Goal: Information Seeking & Learning: Find specific fact

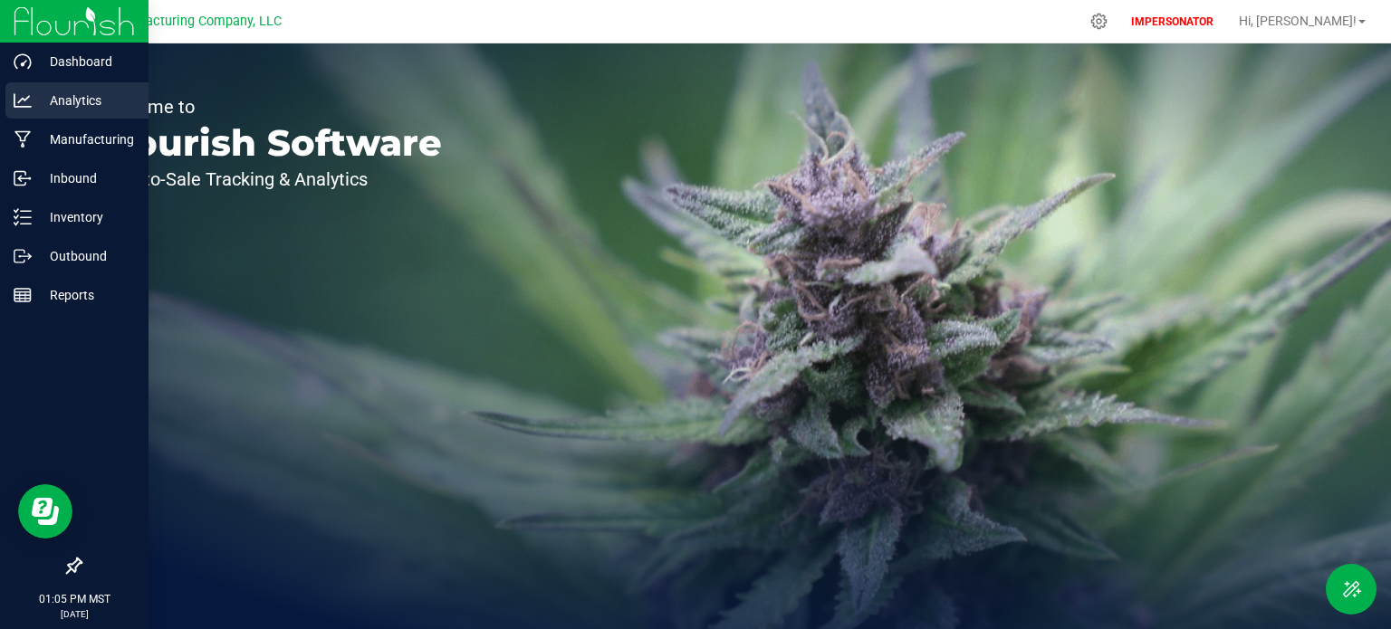
click at [18, 104] on icon at bounding box center [23, 100] width 18 height 18
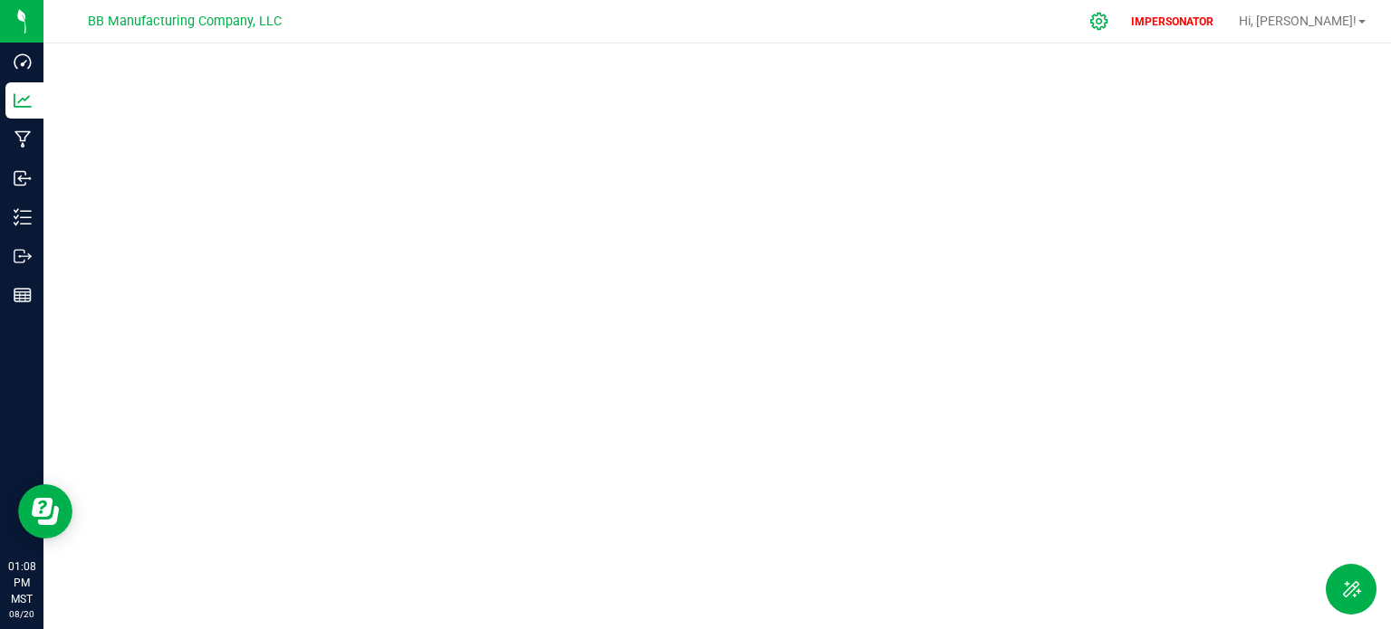
click at [1107, 24] on icon at bounding box center [1098, 21] width 17 height 17
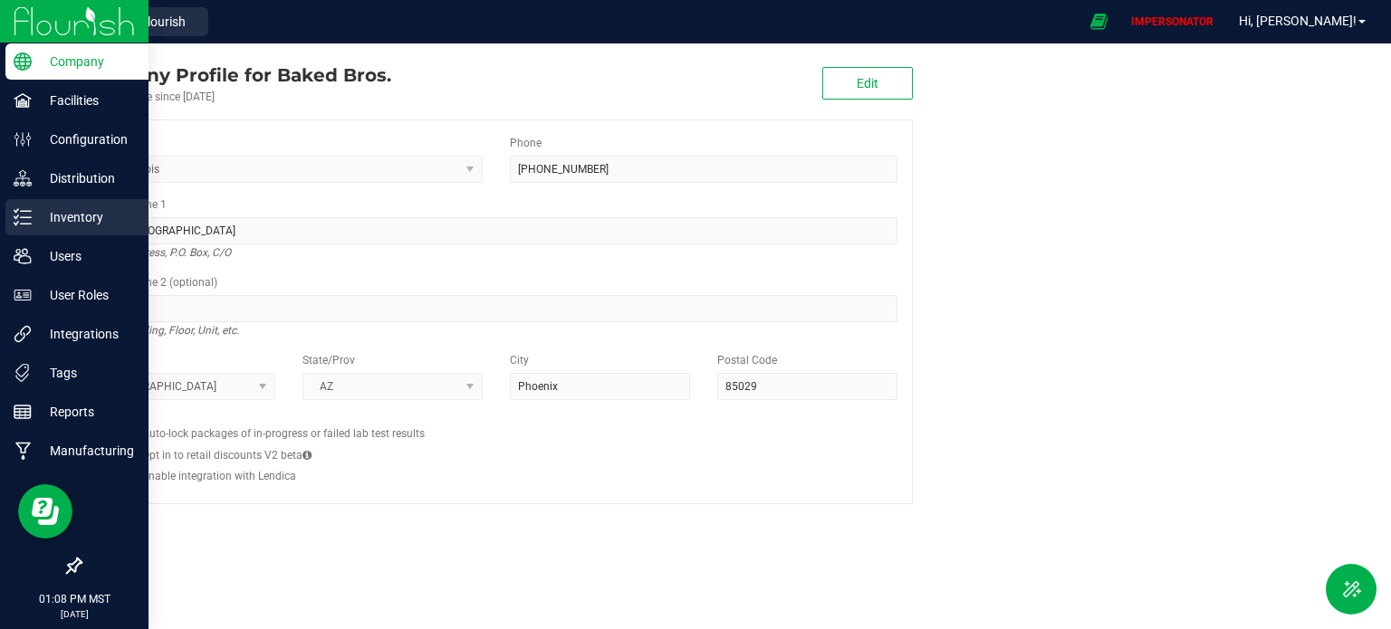
click at [80, 222] on p "Inventory" at bounding box center [86, 217] width 109 height 22
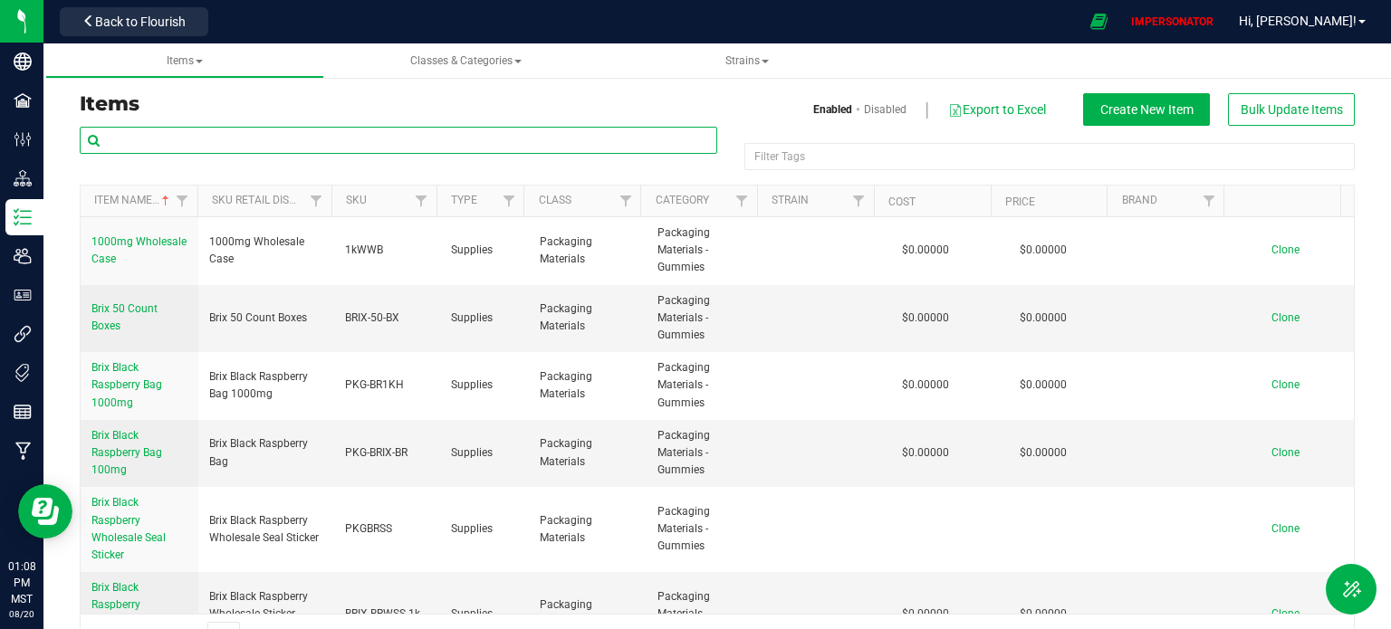
click at [163, 133] on input "text" at bounding box center [398, 140] width 637 height 27
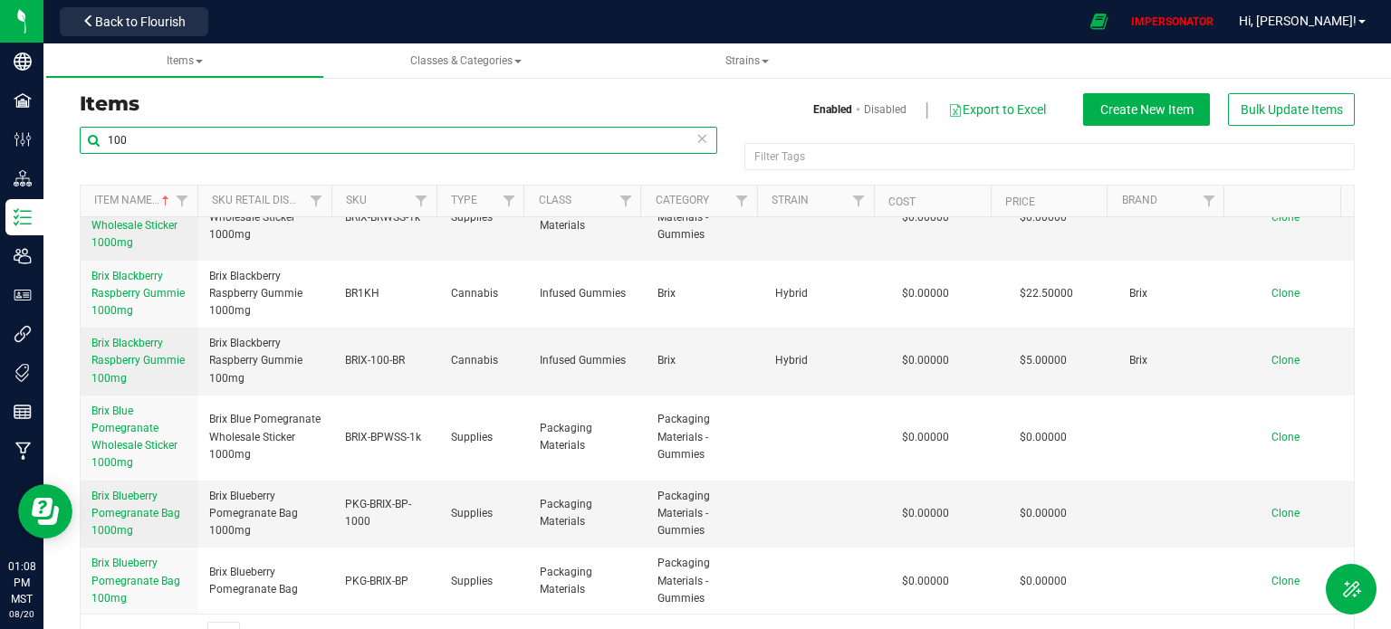
scroll to position [272, 0]
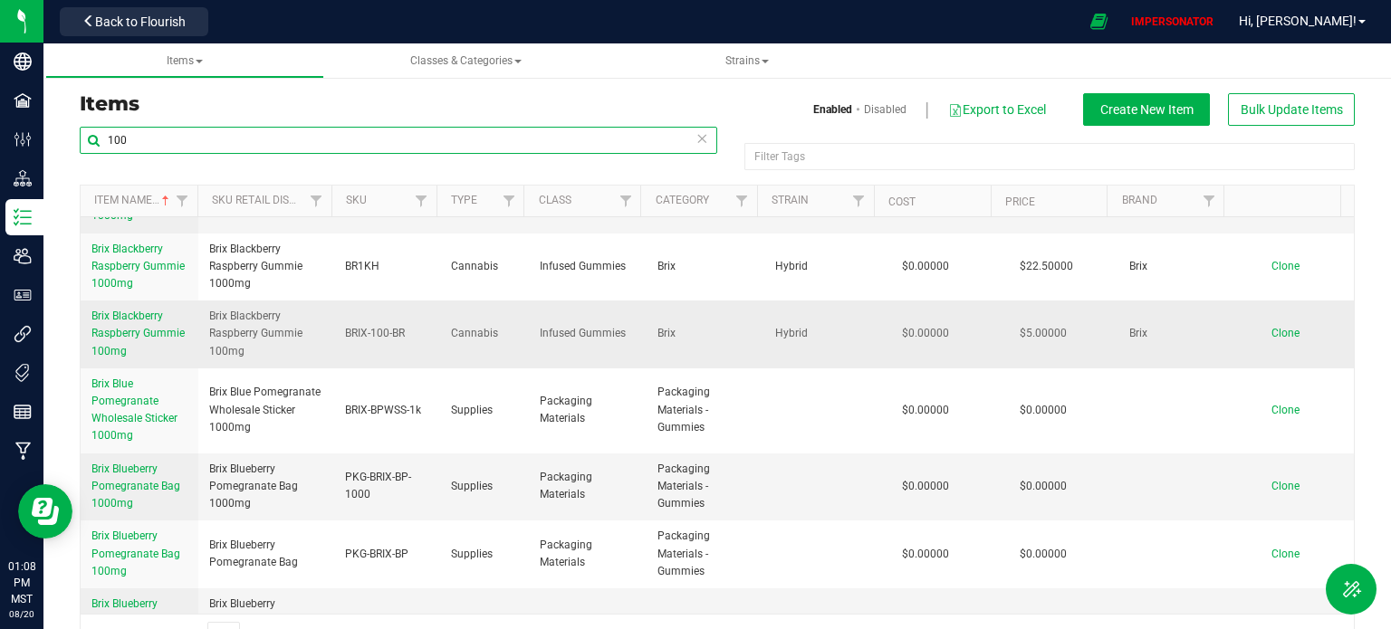
type input "100"
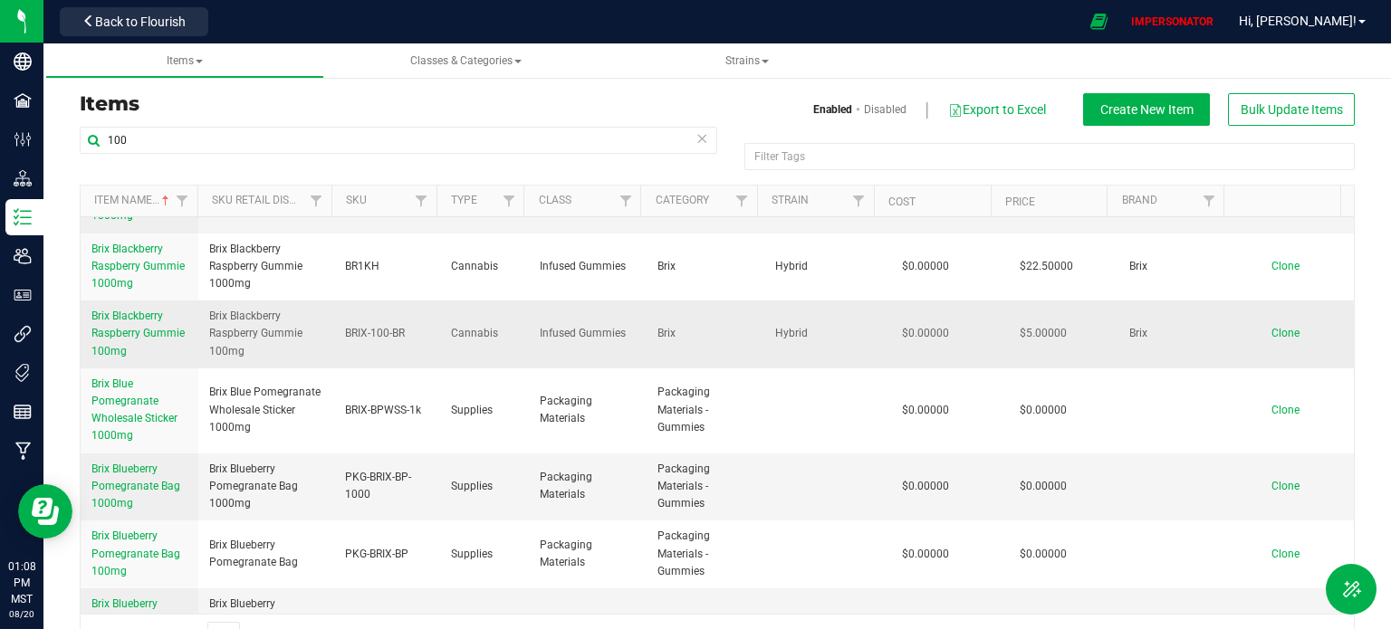
click at [127, 323] on link "Brix Blackberry Raspberry Gummie 100mg" at bounding box center [139, 334] width 96 height 53
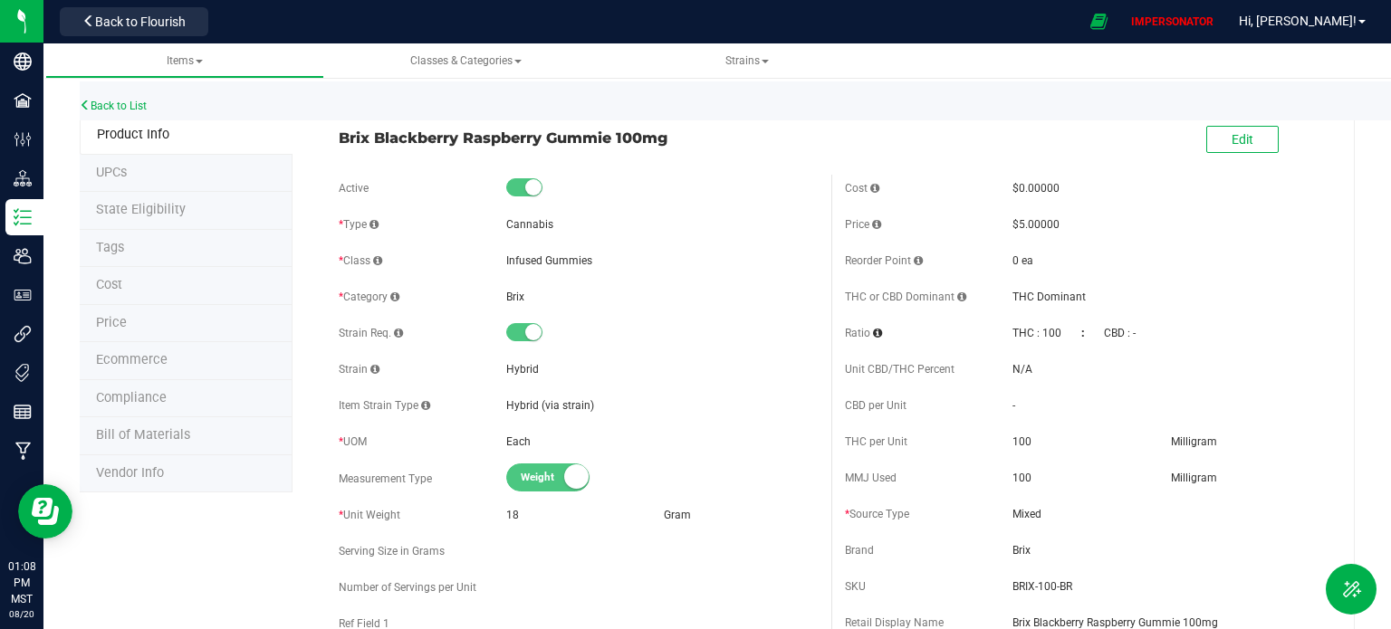
click at [184, 320] on li "Price" at bounding box center [186, 324] width 213 height 38
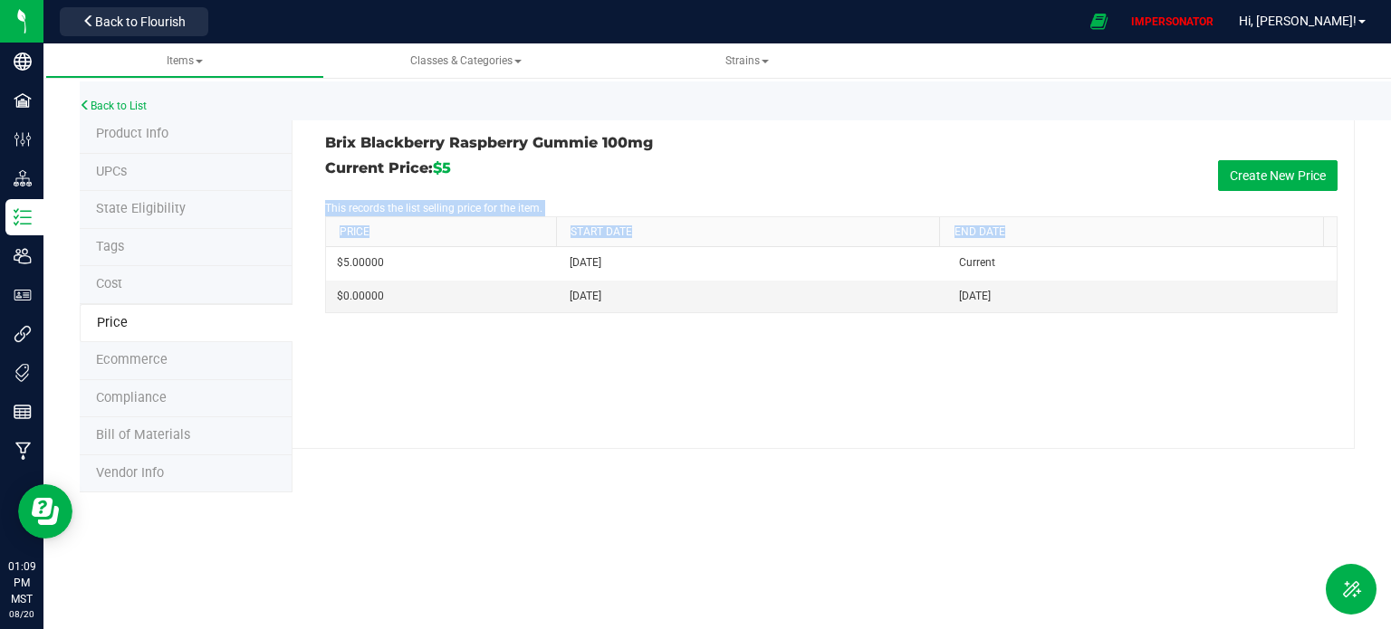
drag, startPoint x: 551, startPoint y: 249, endPoint x: 1126, endPoint y: 361, distance: 586.8
click at [1126, 361] on div "Brix Blackberry Raspberry Gummie 100mg Current Price: $5 Create New Price This …" at bounding box center [823, 282] width 1062 height 333
click at [127, 111] on link "Back to List" at bounding box center [113, 106] width 67 height 13
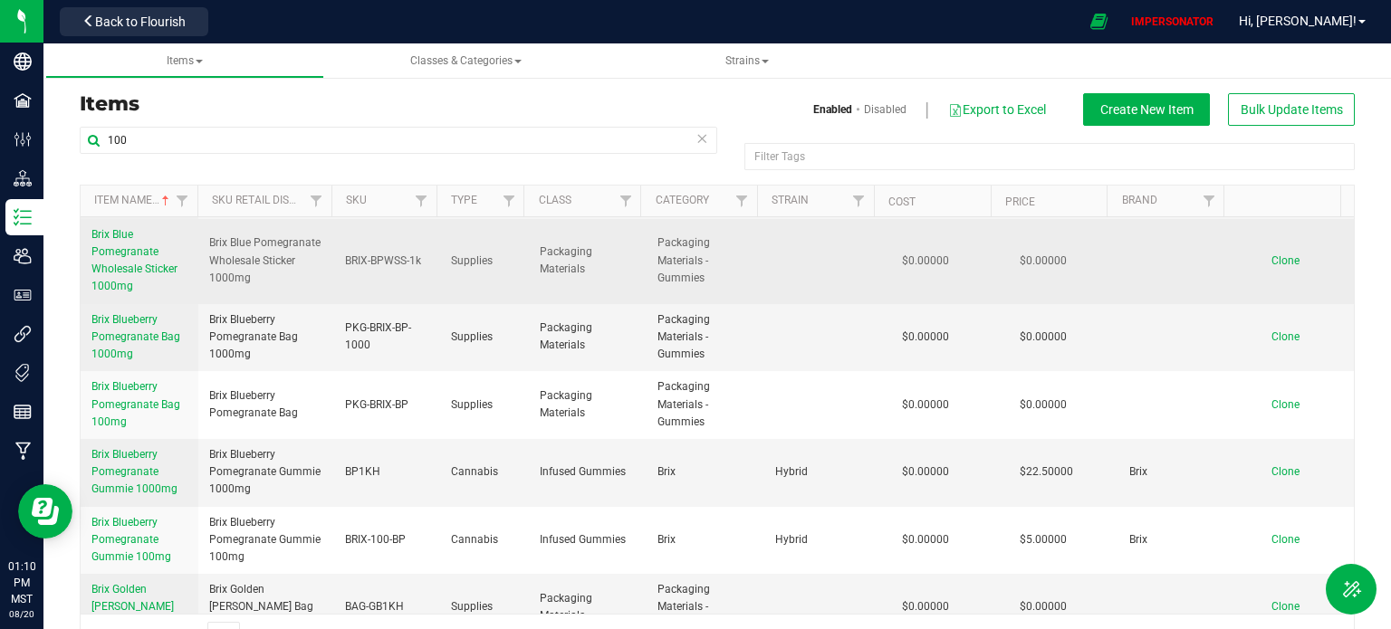
scroll to position [453, 0]
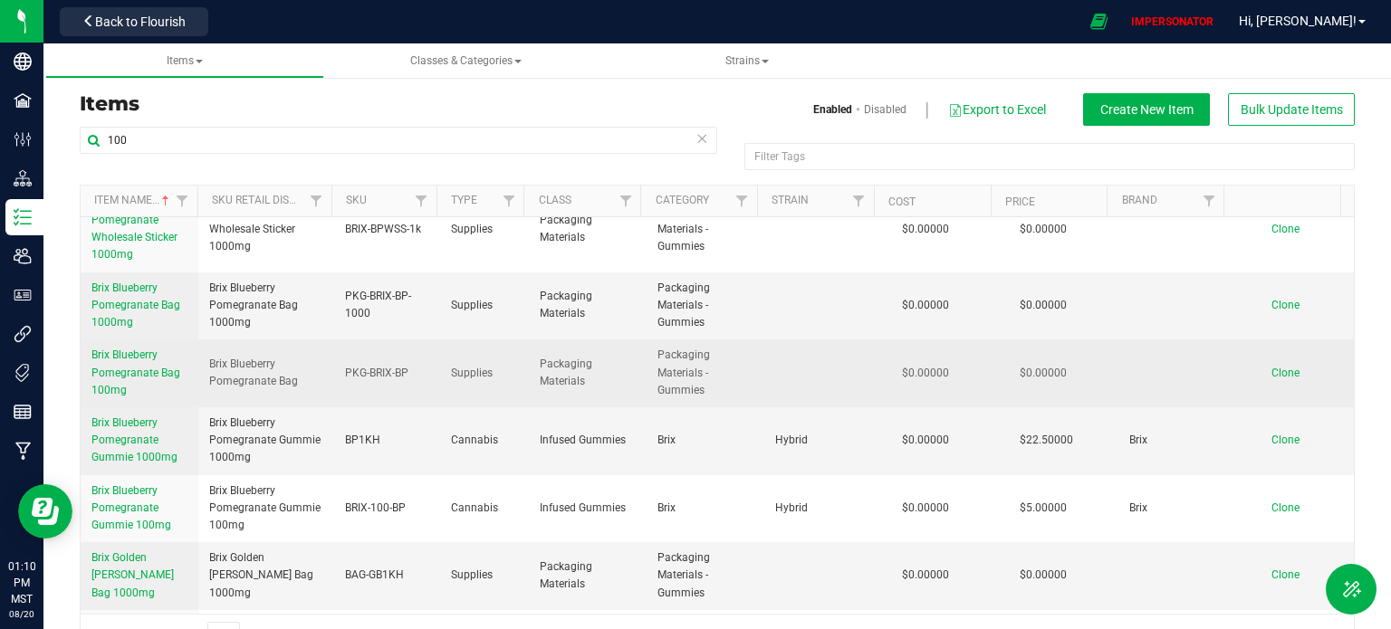
click at [118, 370] on span "Brix Blueberry Pomegranate Bag 100mg" at bounding box center [135, 372] width 89 height 47
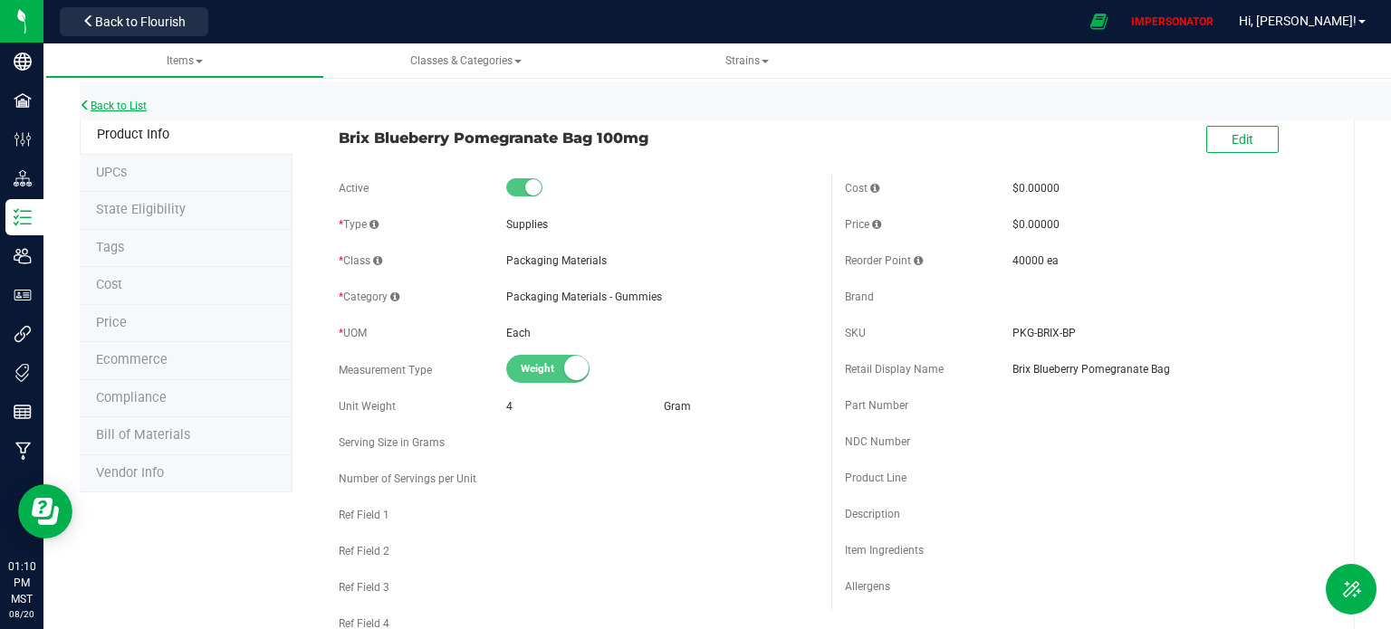
click at [101, 110] on link "Back to List" at bounding box center [113, 106] width 67 height 13
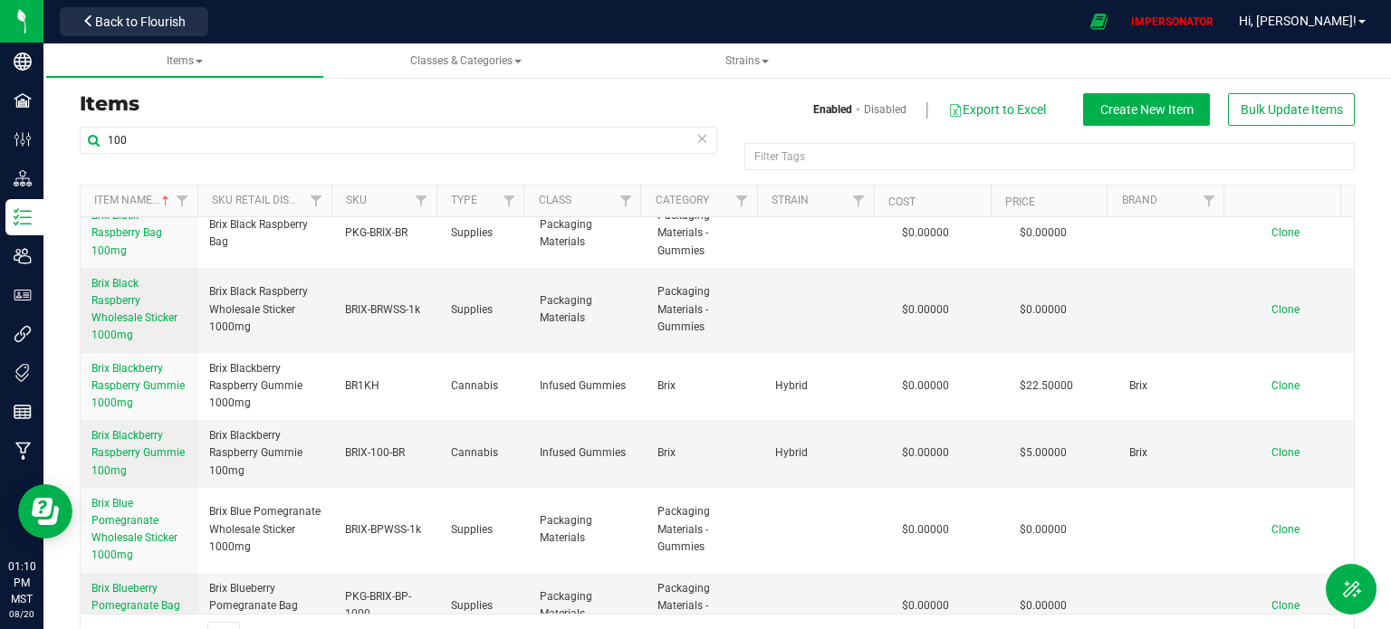
scroll to position [181, 0]
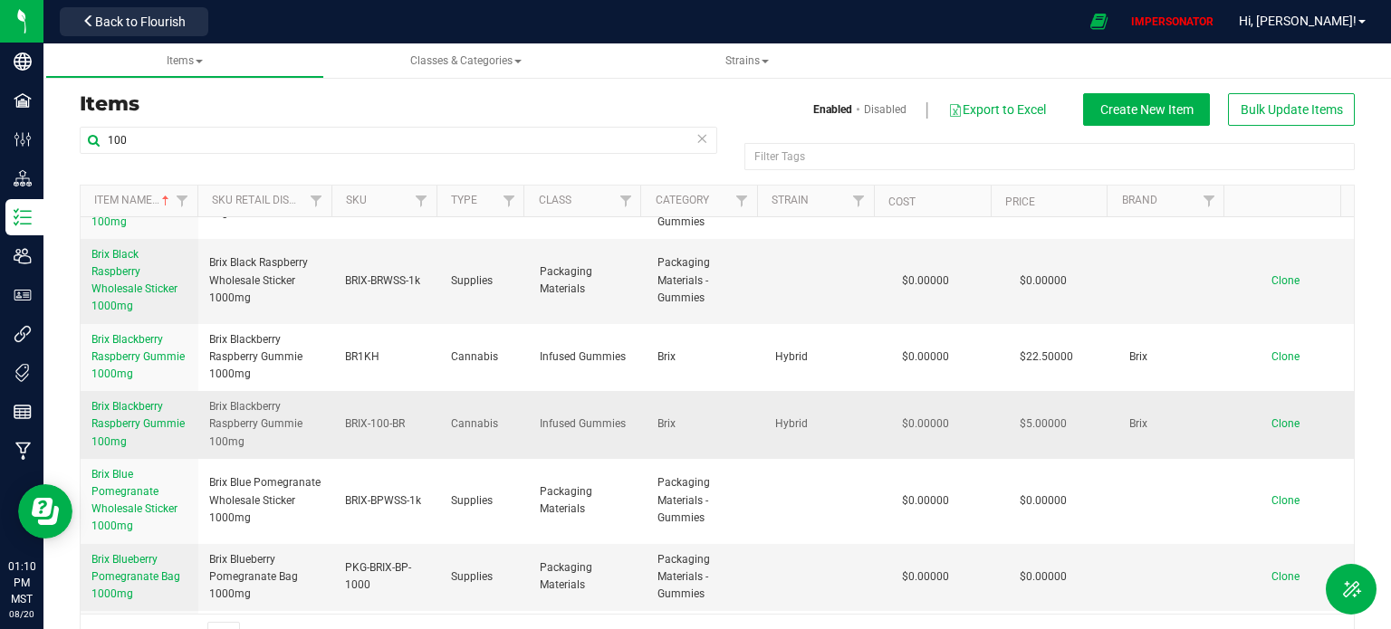
click at [120, 424] on span "Brix Blackberry Raspberry Gummie 100mg" at bounding box center [137, 423] width 93 height 47
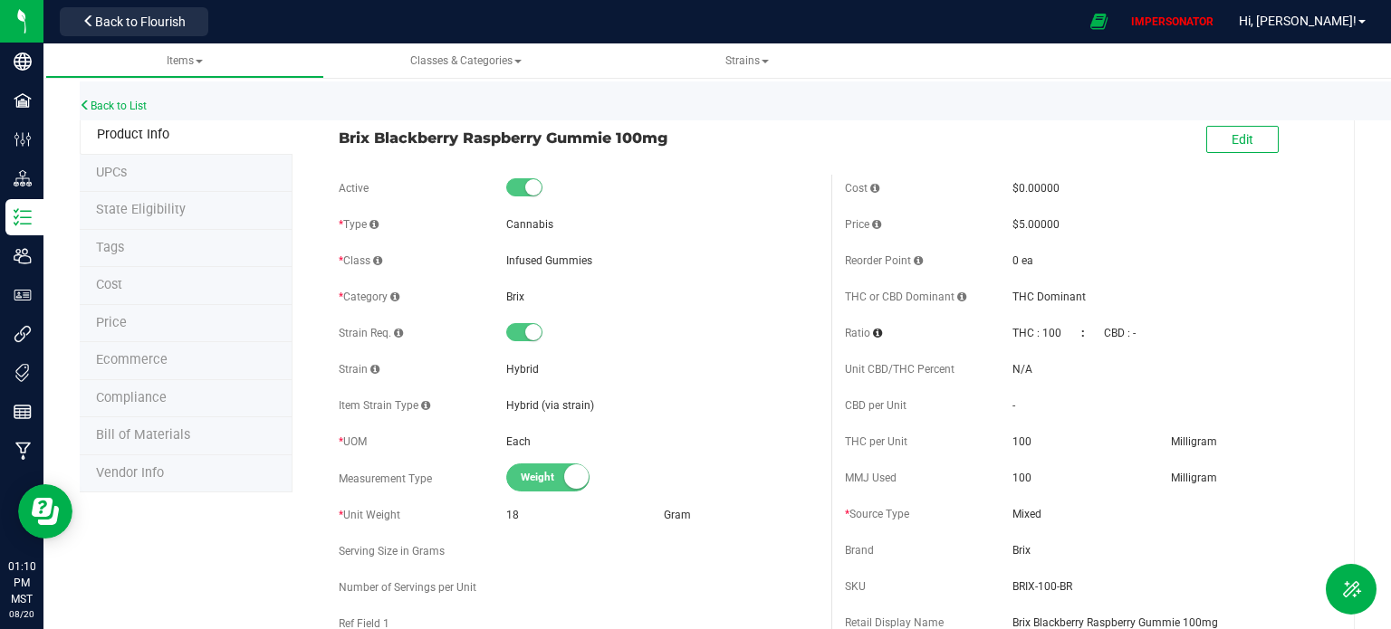
click at [130, 283] on li "Cost" at bounding box center [186, 286] width 213 height 38
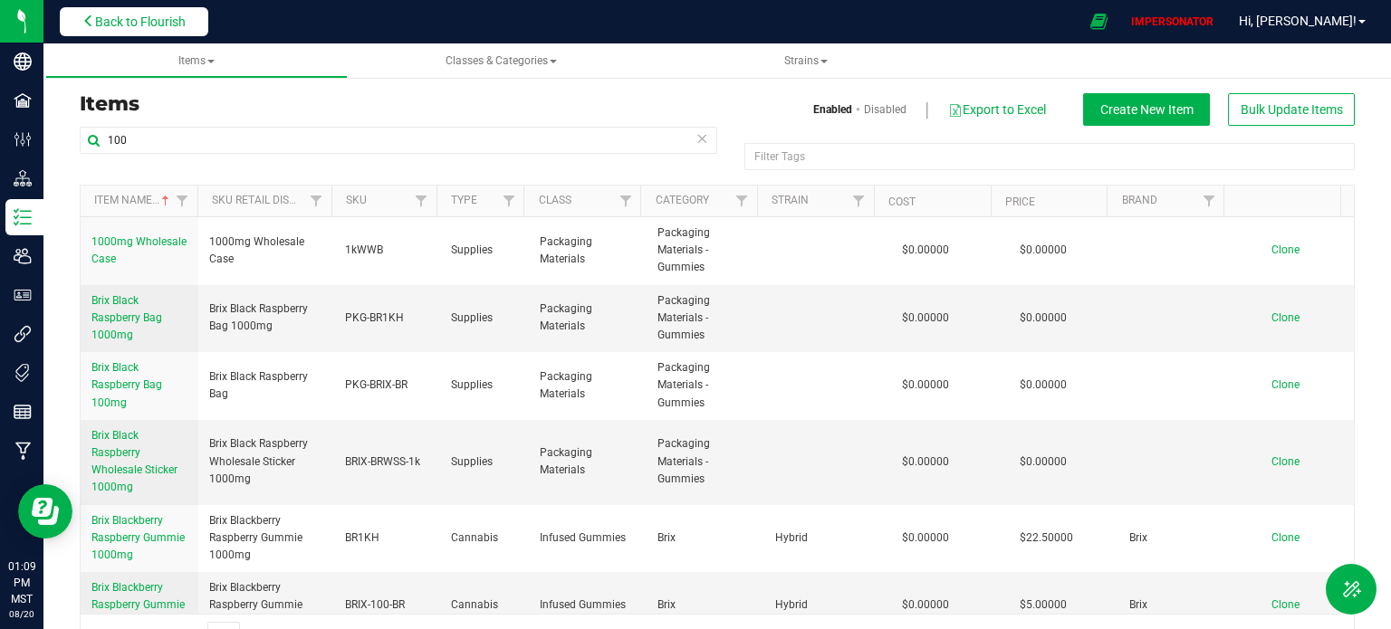
click at [154, 21] on span "Back to Flourish" at bounding box center [140, 21] width 91 height 14
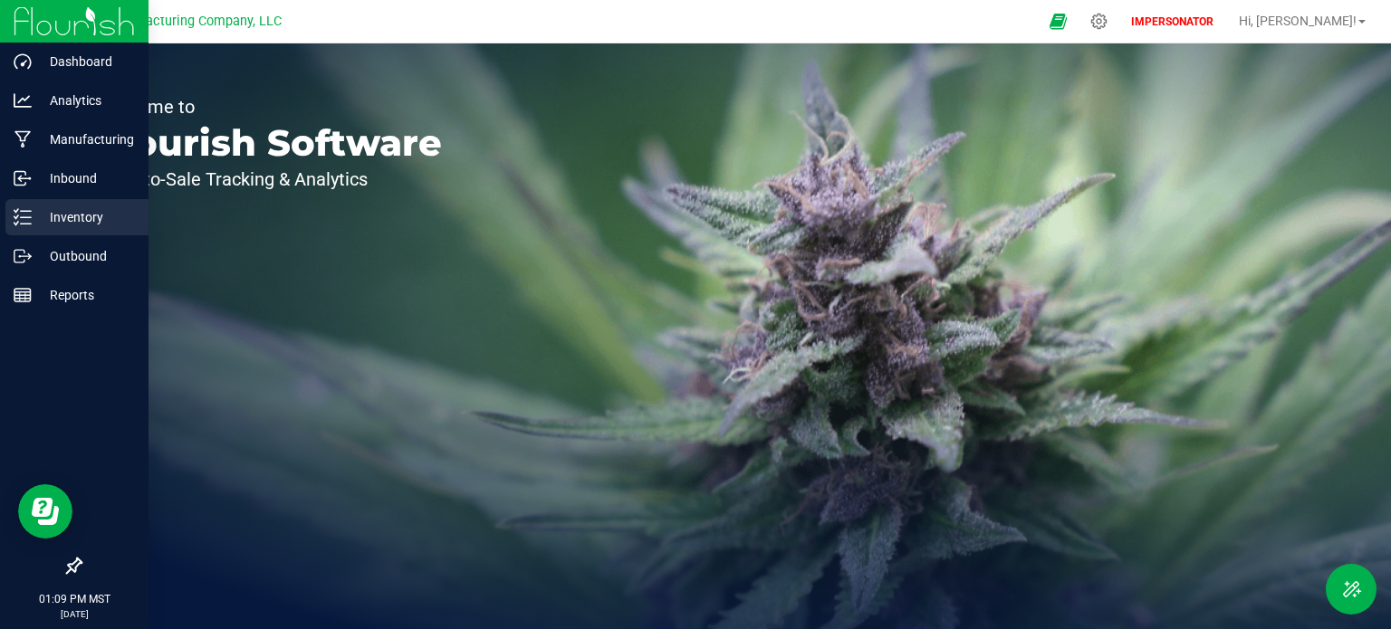
click at [14, 223] on icon at bounding box center [16, 223] width 4 height 3
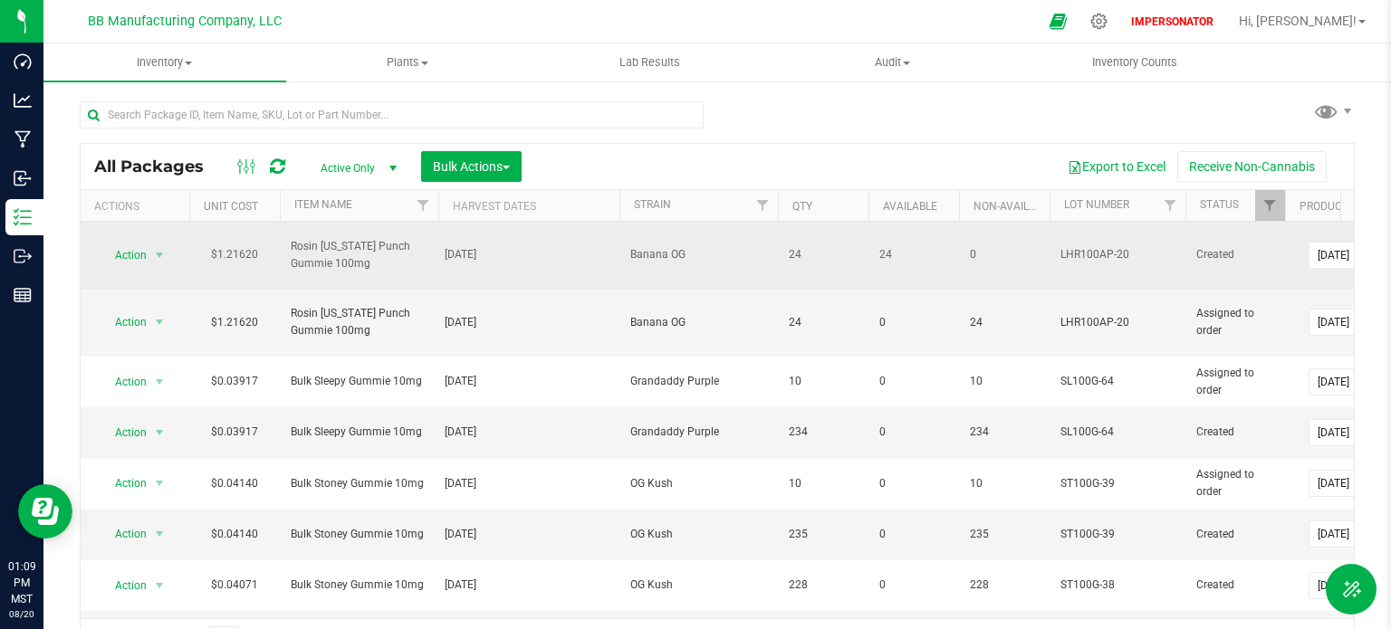
click at [239, 247] on td "$1.21620" at bounding box center [234, 256] width 91 height 68
